Goal: Task Accomplishment & Management: Manage account settings

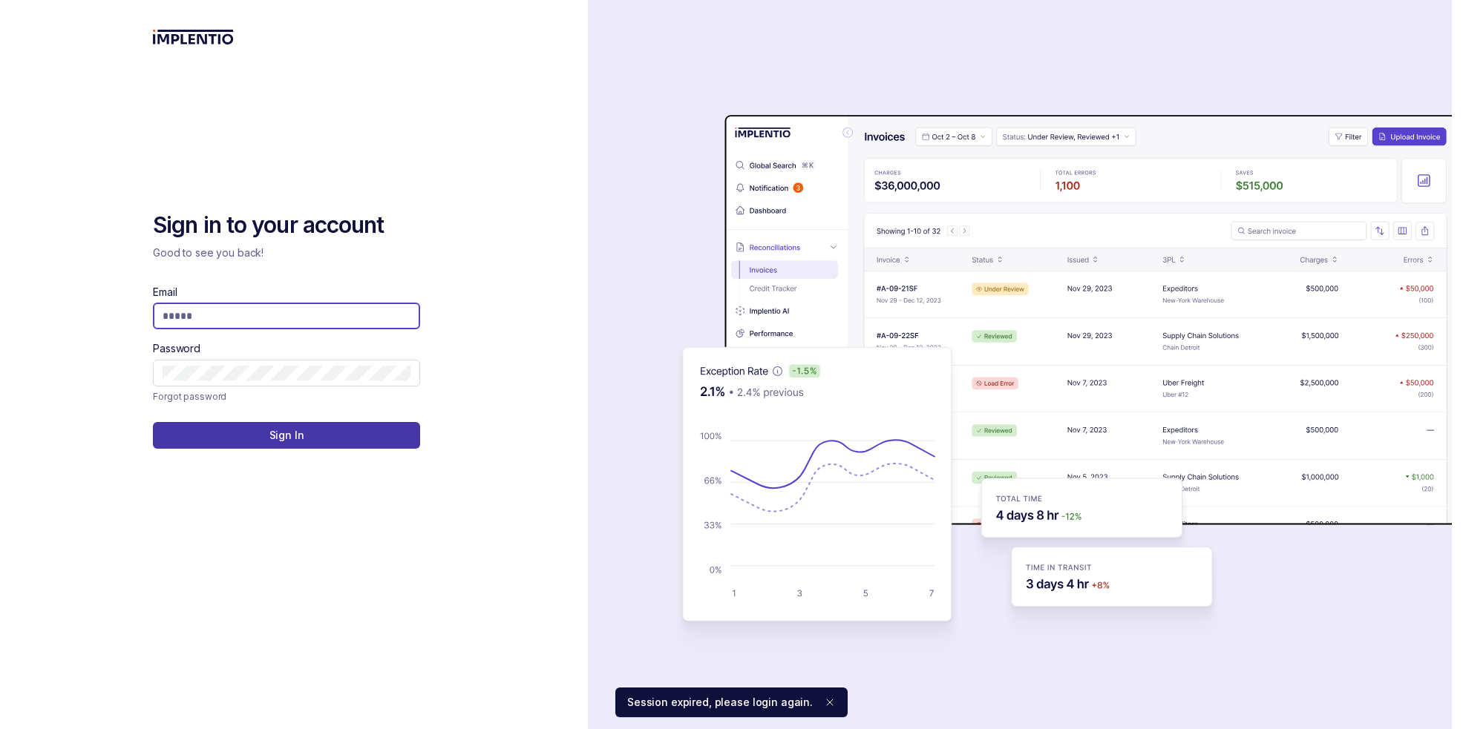
type input "**********"
click at [312, 430] on button "Sign In" at bounding box center [286, 435] width 267 height 27
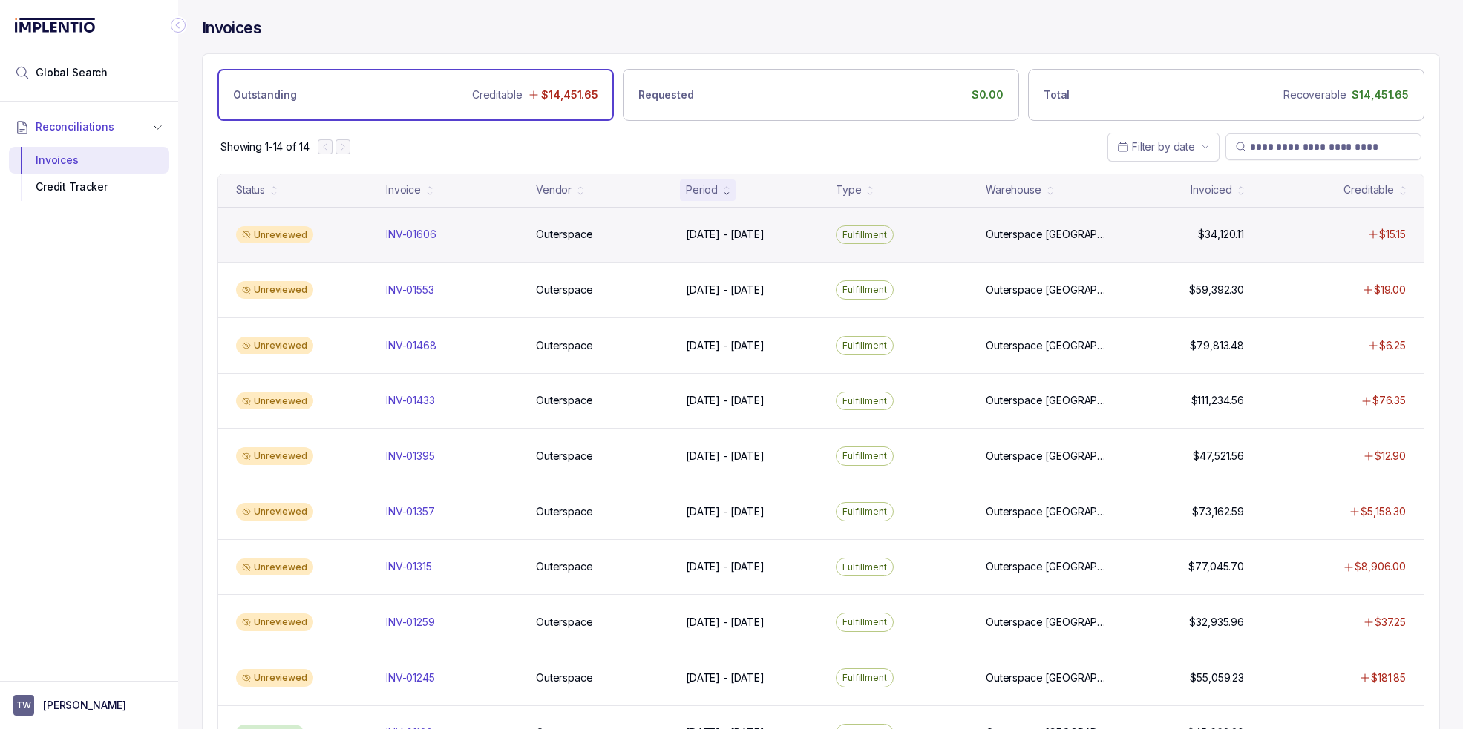
click at [458, 244] on div "Unreviewed INV-01606 INV-01606 Outerspace Outerspace [DATE] - [DATE] [DATE] - […" at bounding box center [820, 235] width 1205 height 56
